Goal: Task Accomplishment & Management: Manage account settings

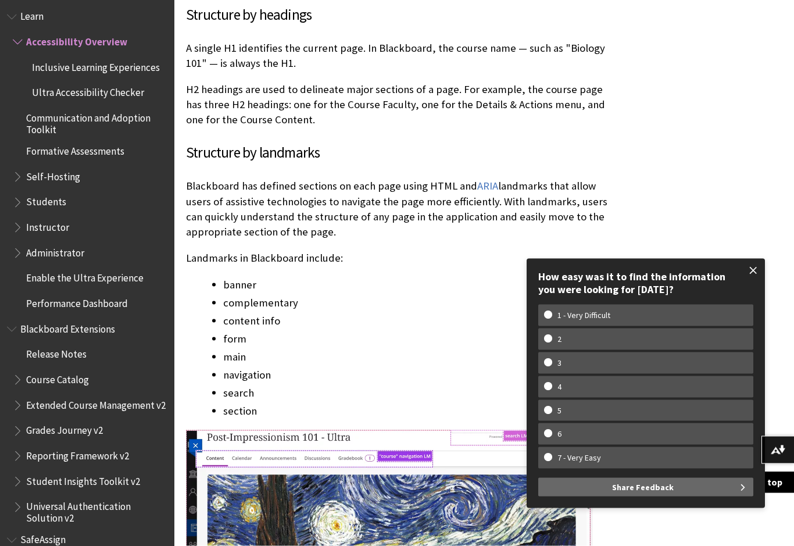
scroll to position [1205, 0]
click at [747, 283] on span at bounding box center [753, 270] width 24 height 24
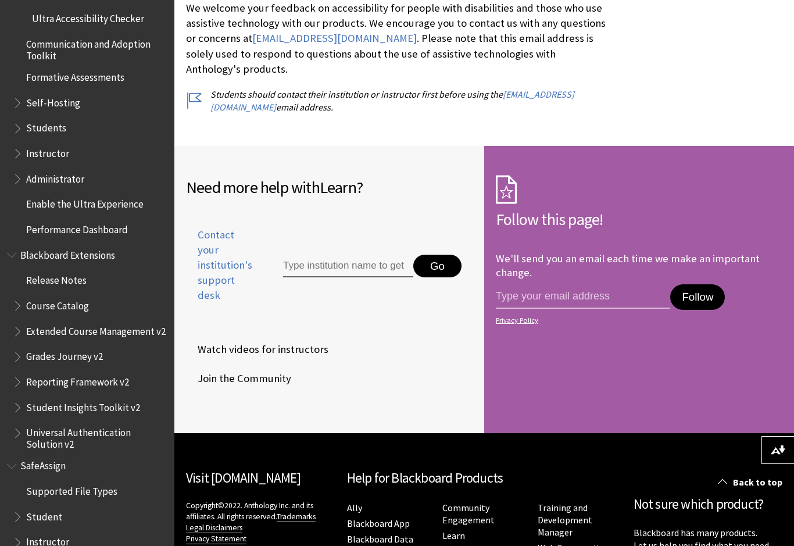
scroll to position [1069, 0]
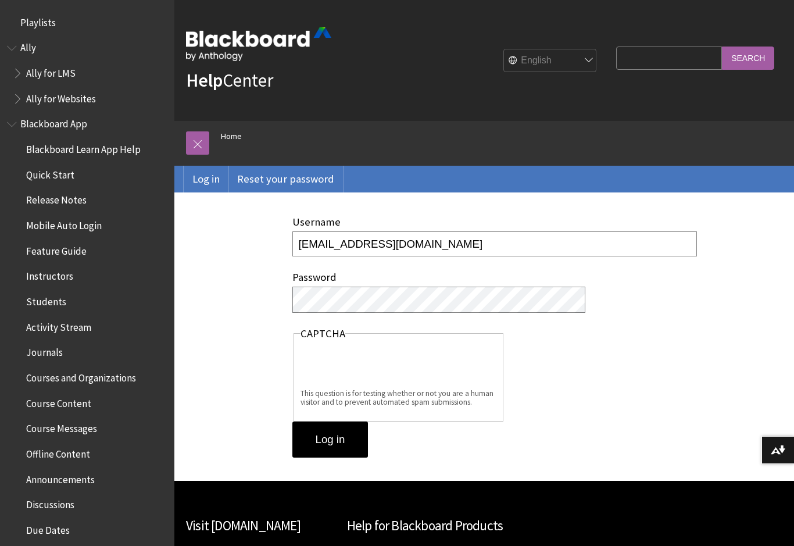
type input "[EMAIL_ADDRESS][DOMAIN_NAME]"
click at [342, 434] on input "Log in" at bounding box center [330, 439] width 76 height 36
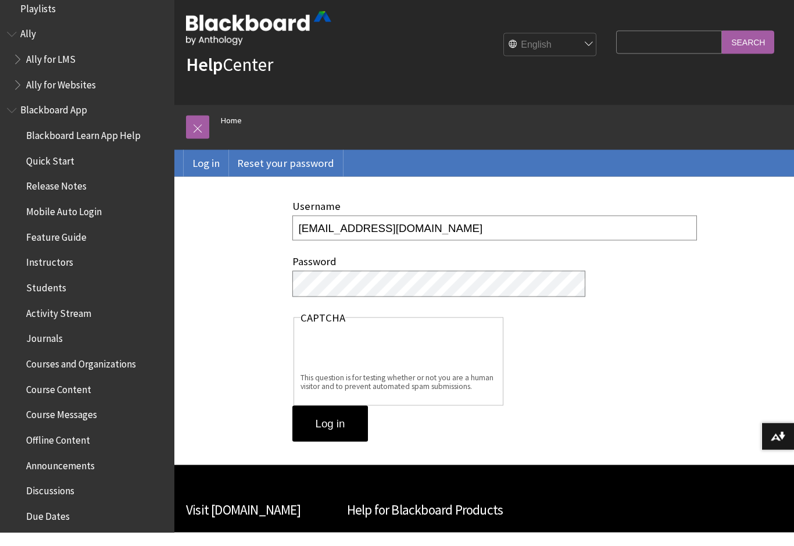
scroll to position [16, 0]
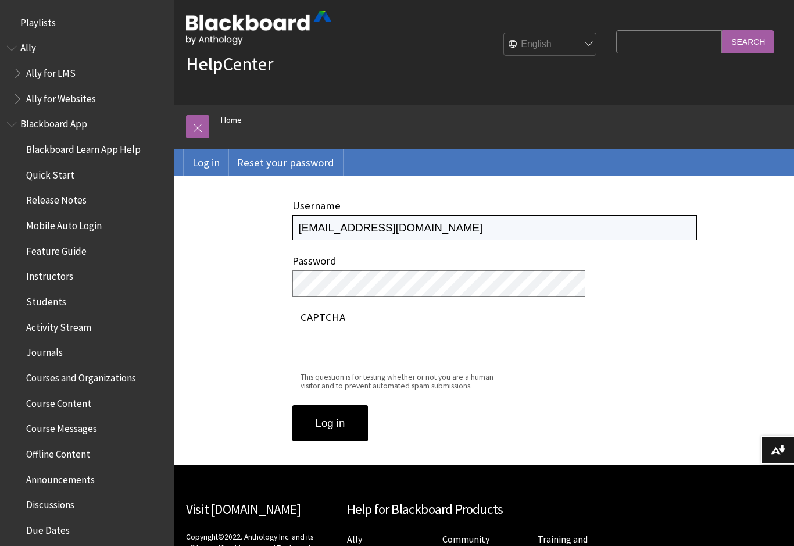
click at [392, 224] on input "[EMAIL_ADDRESS][DOMAIN_NAME]" at bounding box center [494, 227] width 405 height 25
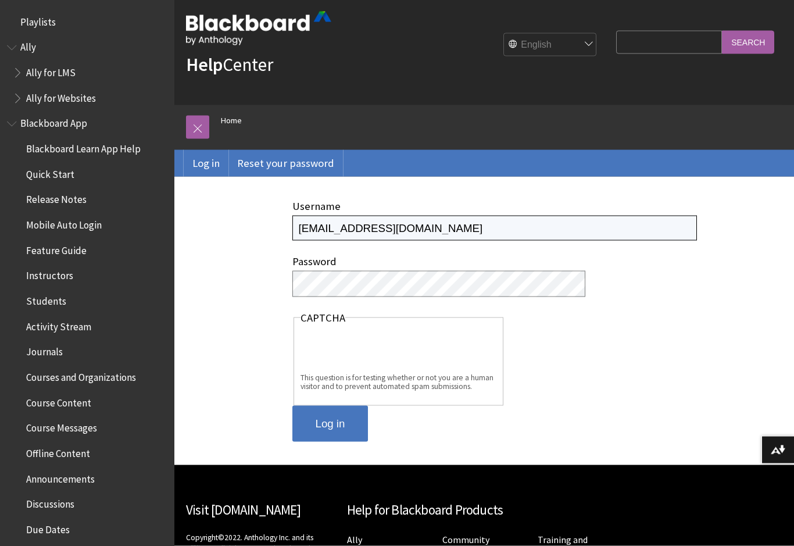
type input "csywassi@student.savannahtech.edu"
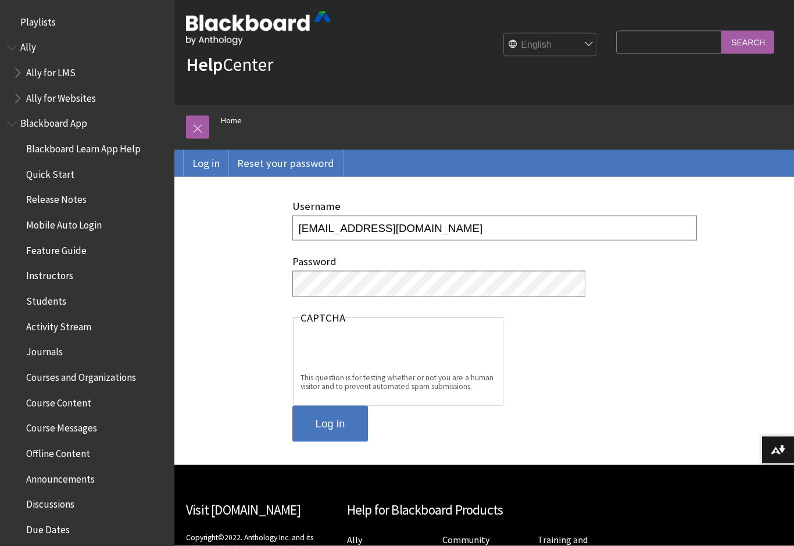
click at [344, 412] on input "Log in" at bounding box center [330, 424] width 76 height 36
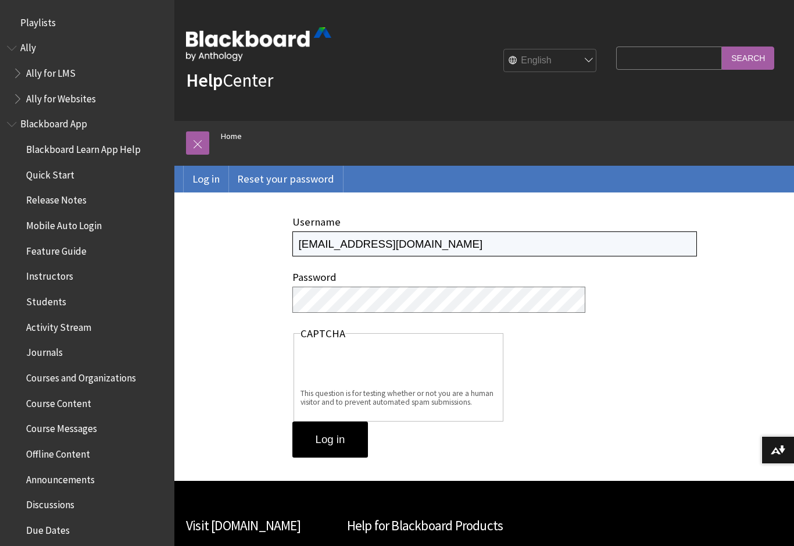
type input "[EMAIL_ADDRESS][DOMAIN_NAME]"
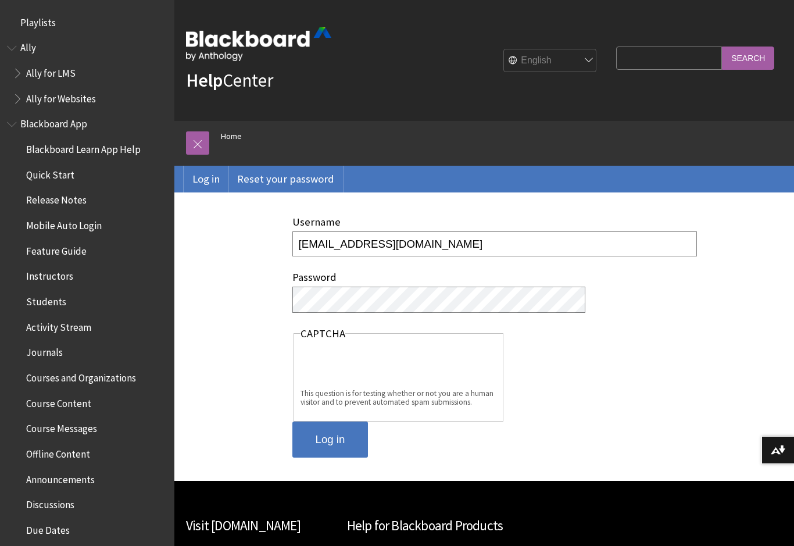
click at [341, 440] on input "Log in" at bounding box center [330, 439] width 76 height 36
click at [331, 440] on input "Log in" at bounding box center [330, 439] width 76 height 36
click at [343, 440] on input "Log in" at bounding box center [330, 439] width 76 height 36
